Goal: Task Accomplishment & Management: Manage account settings

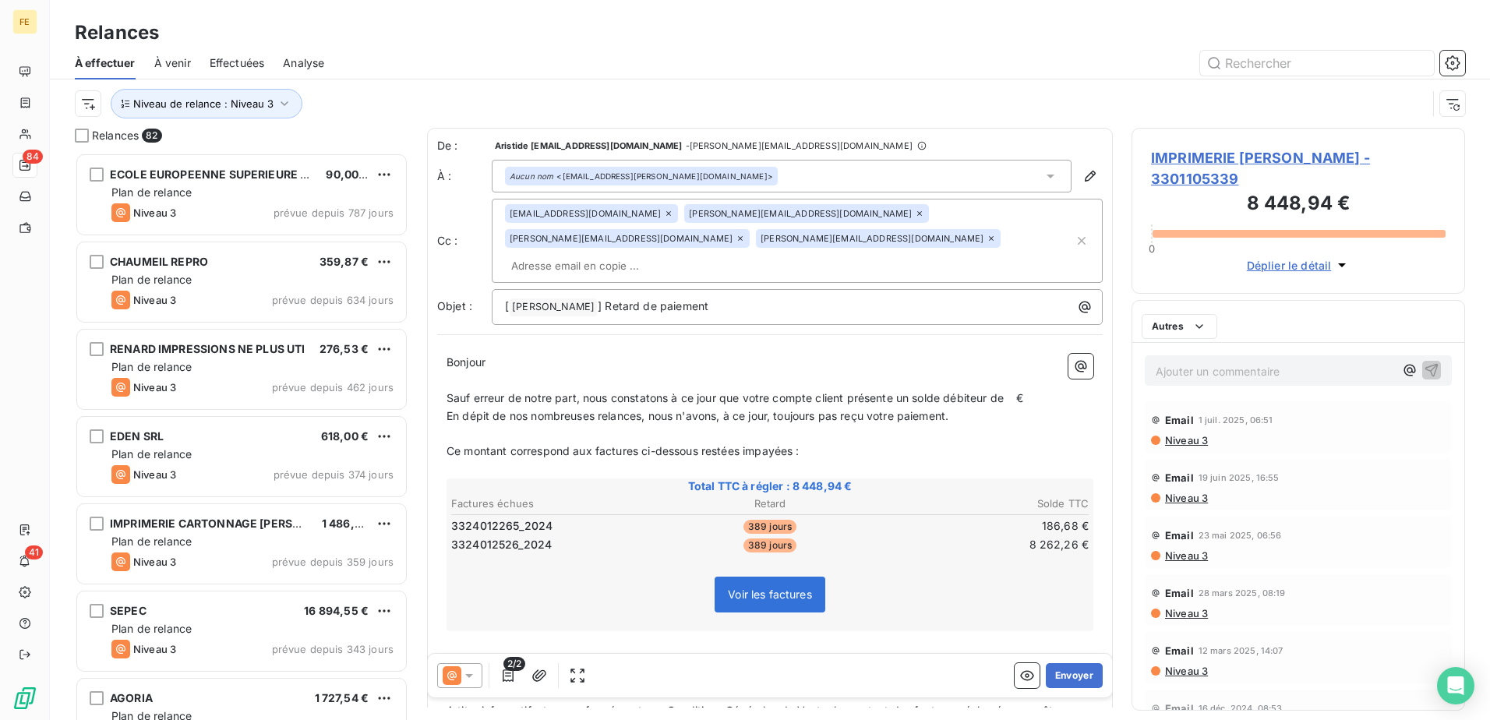
scroll to position [12, 12]
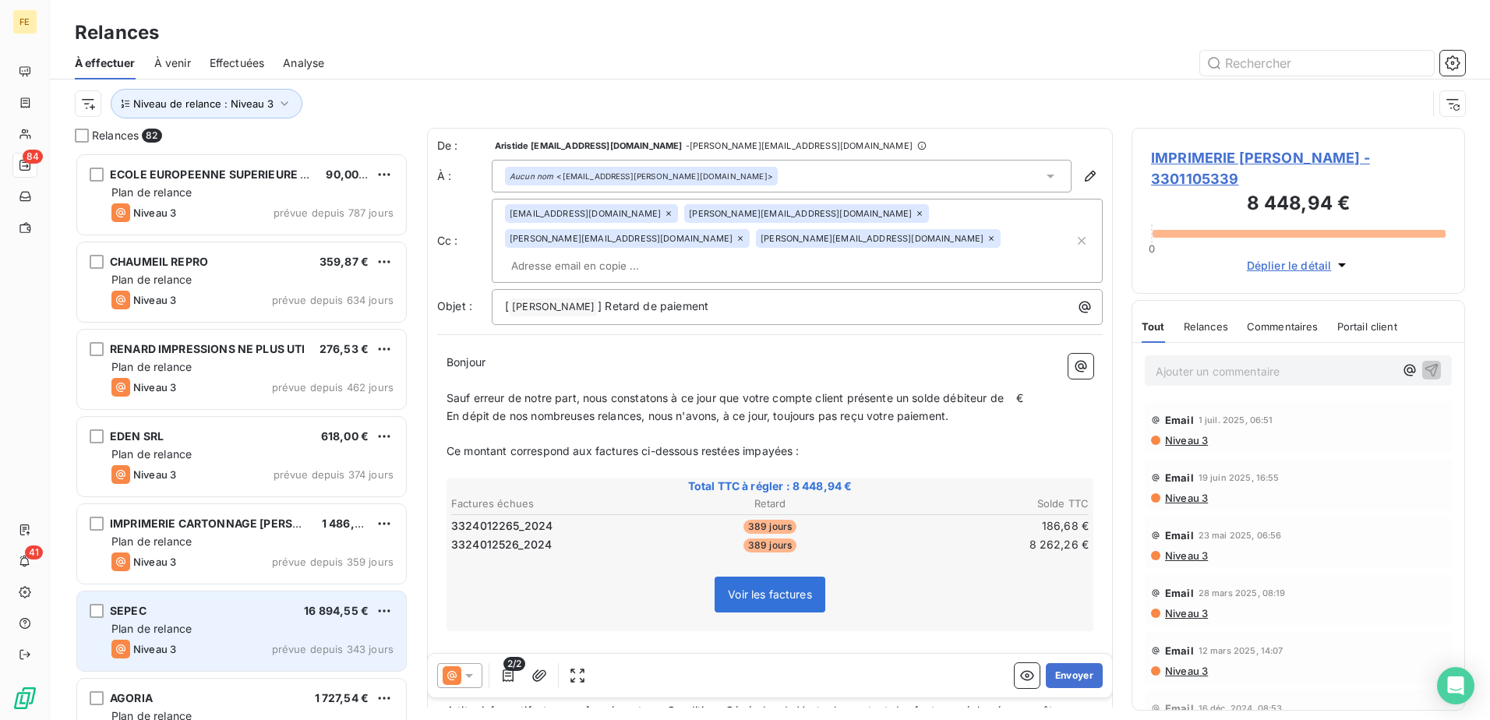
click at [187, 634] on span "Plan de relance" at bounding box center [151, 628] width 80 height 13
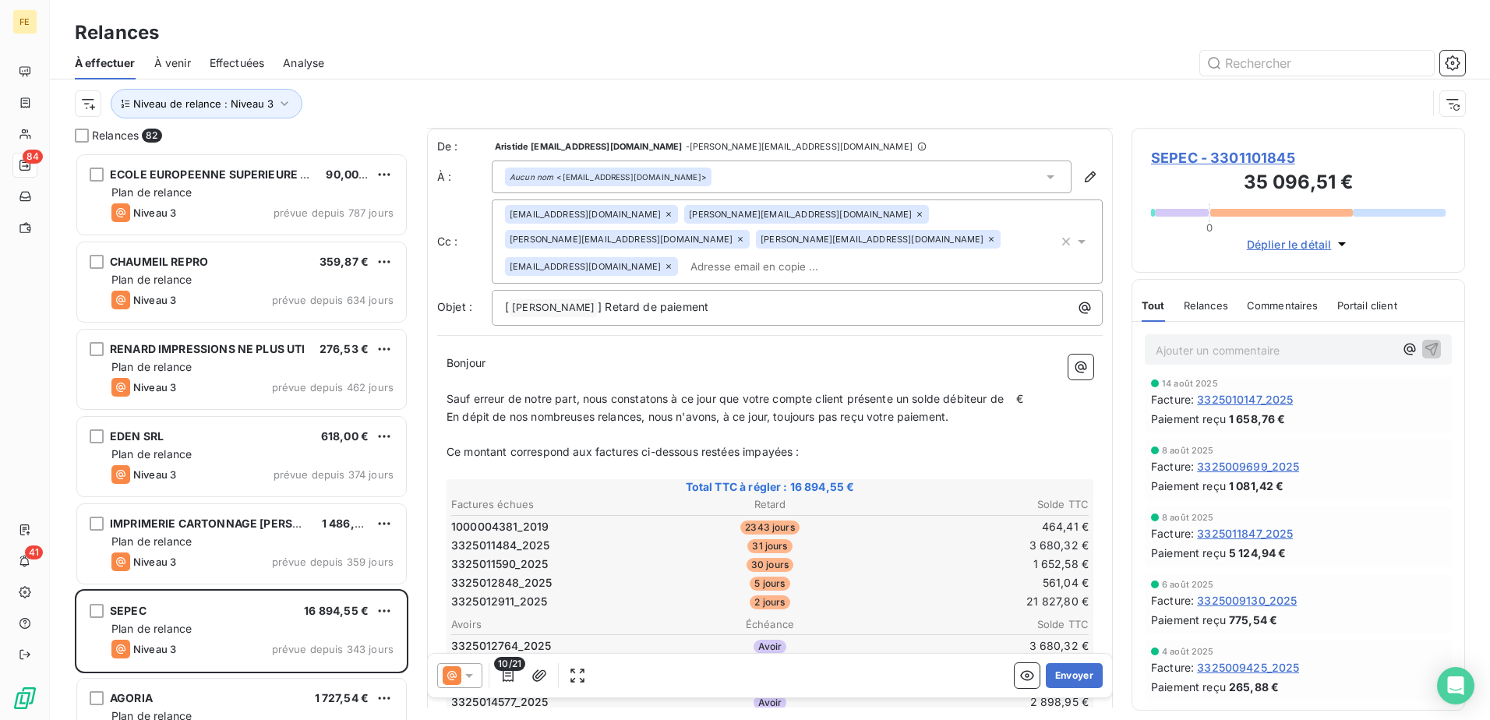
scroll to position [235, 0]
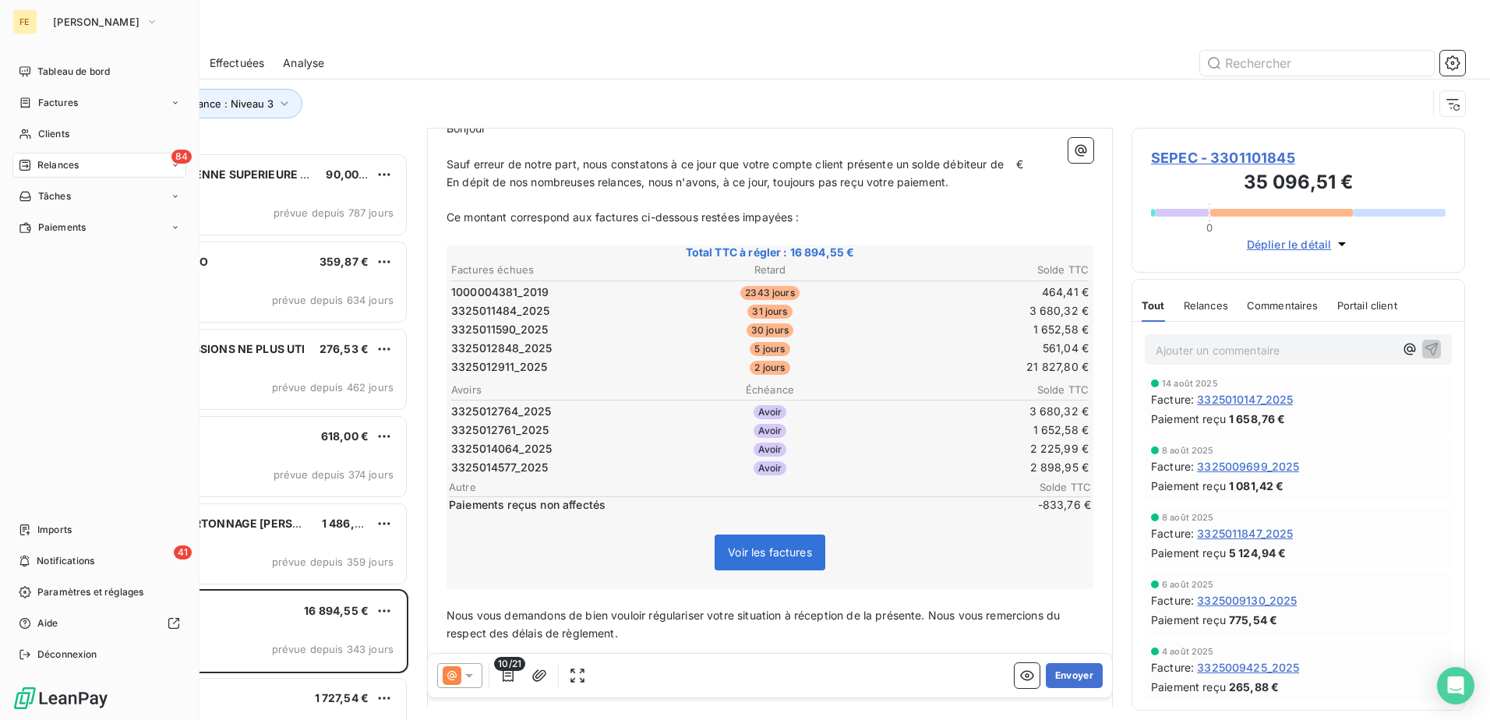
click at [28, 164] on icon at bounding box center [25, 165] width 12 height 12
click at [49, 135] on span "Clients" at bounding box center [53, 134] width 31 height 14
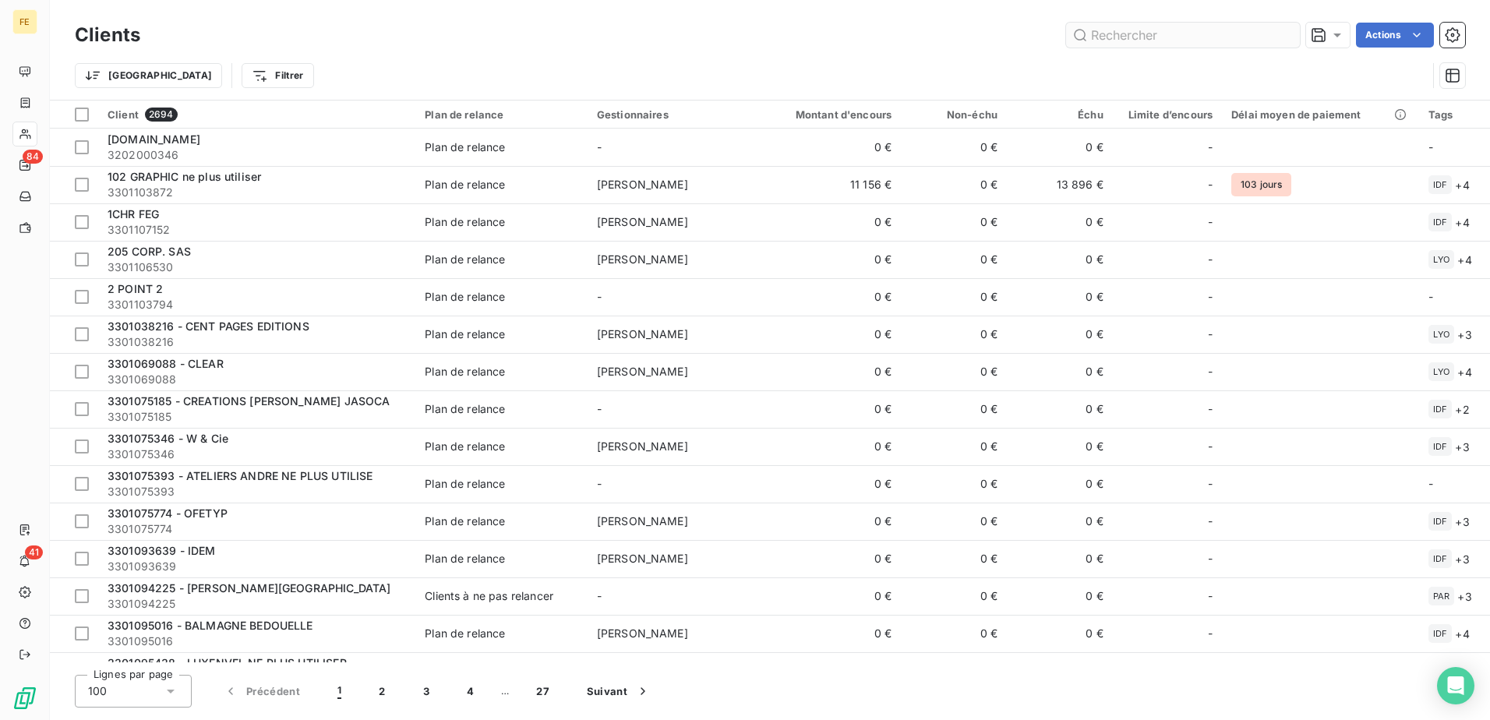
click at [1159, 41] on input "text" at bounding box center [1183, 35] width 234 height 25
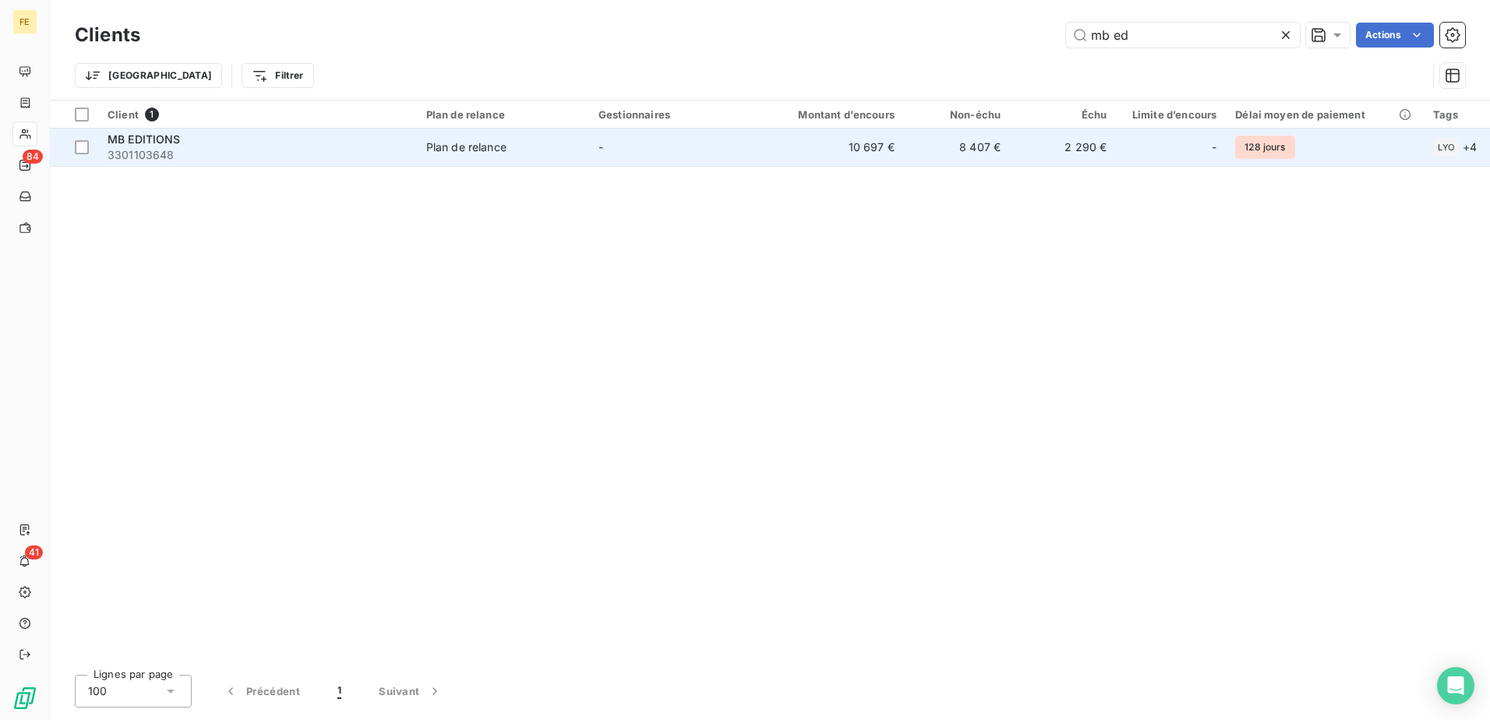
type input "mb ed"
click at [264, 132] on div "MB EDITIONS" at bounding box center [258, 140] width 300 height 16
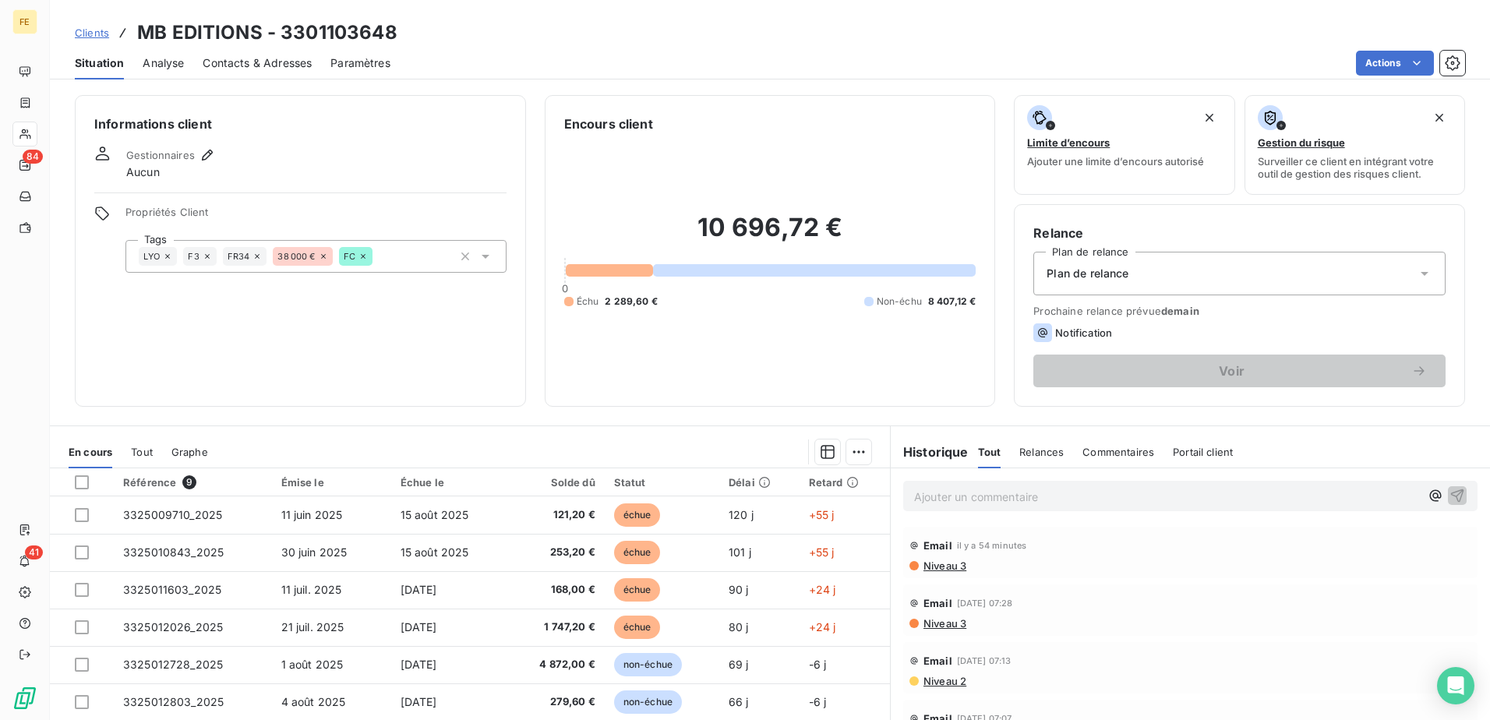
drag, startPoint x: 1346, startPoint y: 285, endPoint x: 1336, endPoint y: 288, distance: 9.9
click at [1345, 284] on div "Plan de relance" at bounding box center [1239, 274] width 412 height 44
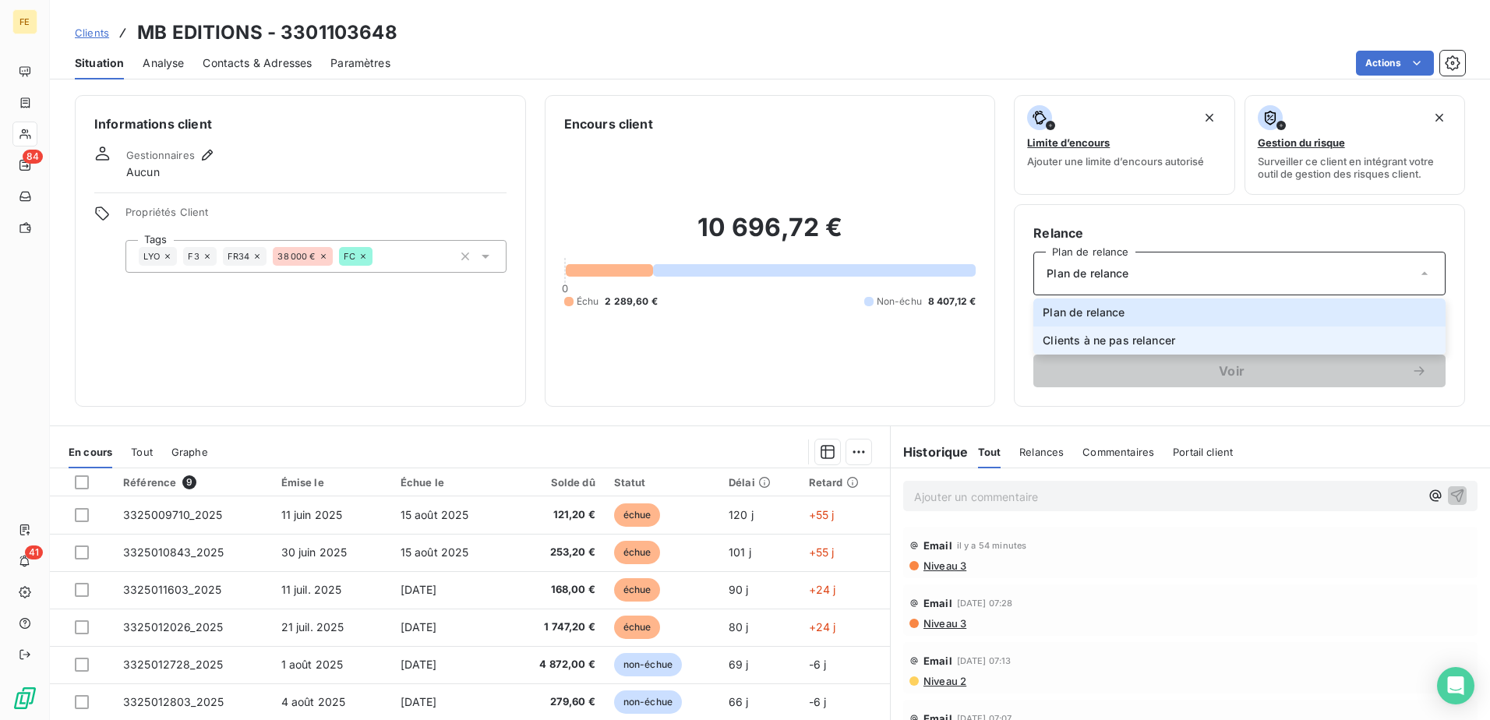
click at [1124, 344] on span "Clients à ne pas relancer" at bounding box center [1109, 341] width 132 height 16
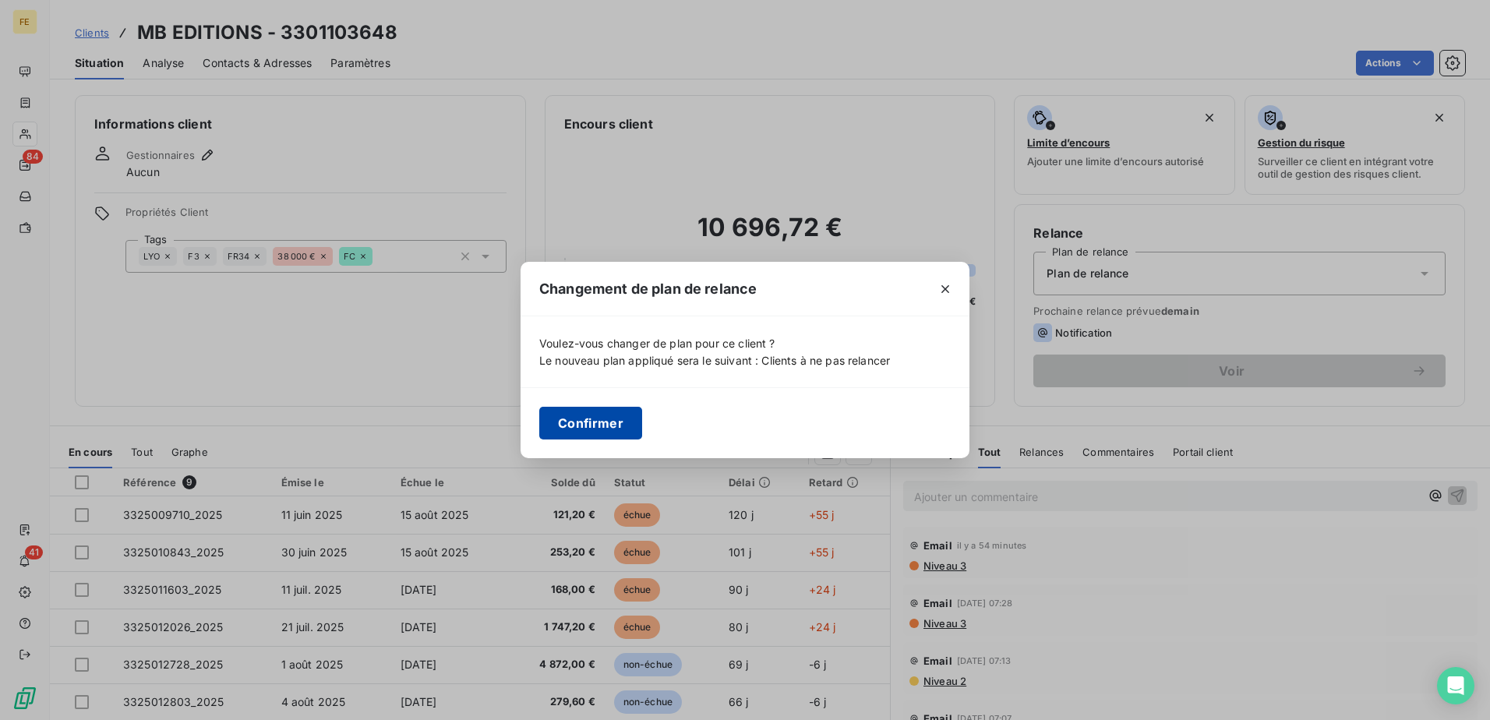
drag, startPoint x: 607, startPoint y: 426, endPoint x: 588, endPoint y: 377, distance: 52.5
click at [606, 425] on button "Confirmer" at bounding box center [590, 423] width 103 height 33
